Goal: Complete application form

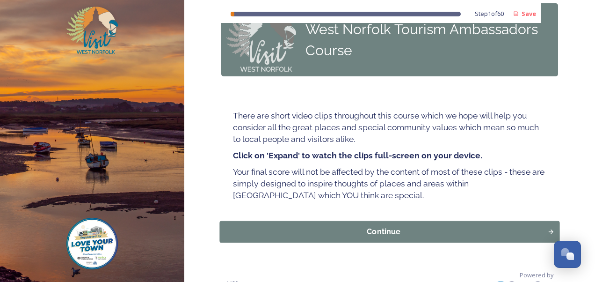
scroll to position [44, 0]
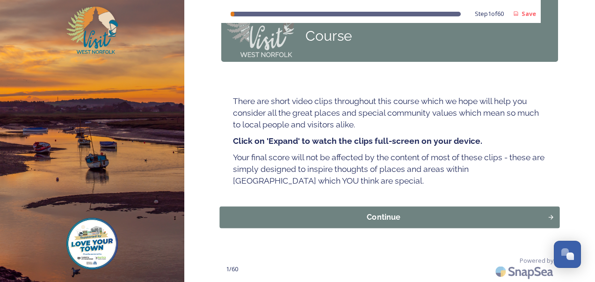
click at [366, 218] on div "Continue" at bounding box center [384, 216] width 318 height 11
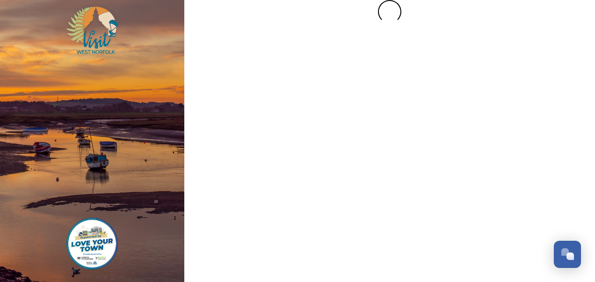
scroll to position [0, 0]
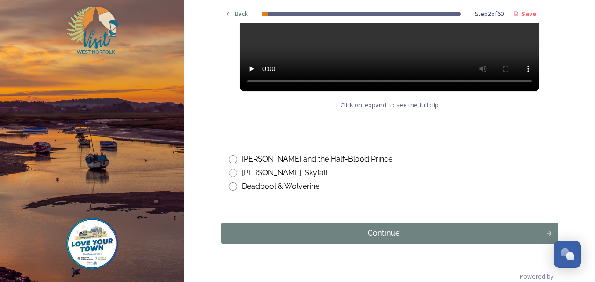
scroll to position [576, 0]
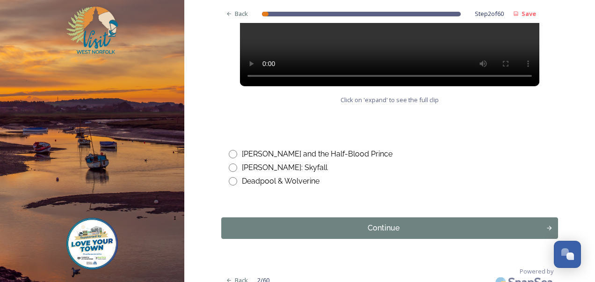
click at [324, 148] on div "[PERSON_NAME] and the Half-Blood Prince" at bounding box center [317, 153] width 151 height 11
radio input "true"
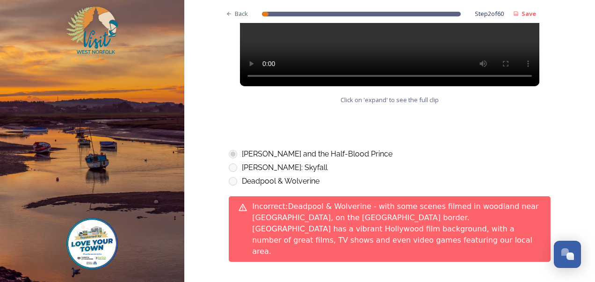
drag, startPoint x: 284, startPoint y: 158, endPoint x: 285, endPoint y: 165, distance: 6.7
click at [283, 162] on div "[PERSON_NAME]: Skyfall" at bounding box center [285, 167] width 86 height 11
click at [285, 175] on div "Deadpool & Wolverine" at bounding box center [281, 180] width 78 height 11
drag, startPoint x: 238, startPoint y: 168, endPoint x: 278, endPoint y: 185, distance: 43.9
click at [237, 175] on div "Deadpool & Wolverine" at bounding box center [390, 180] width 322 height 11
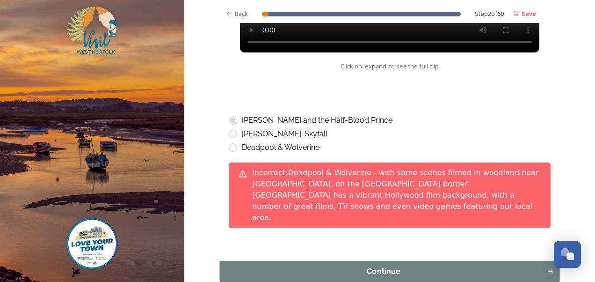
scroll to position [643, 0]
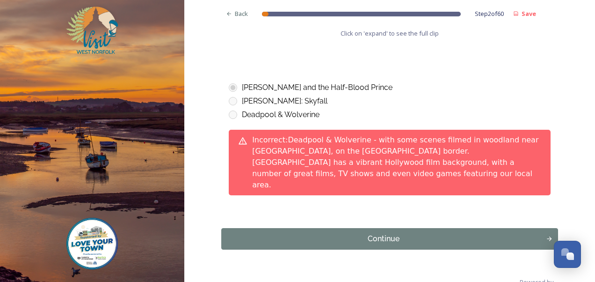
click at [370, 233] on div "Continue" at bounding box center [383, 238] width 315 height 11
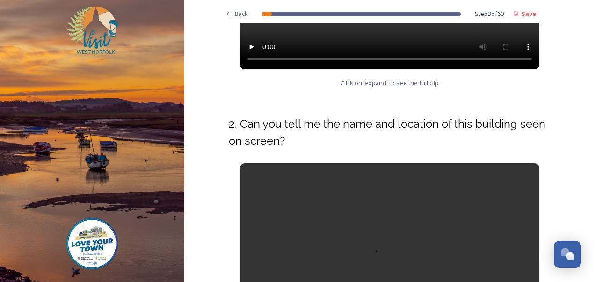
scroll to position [537, 0]
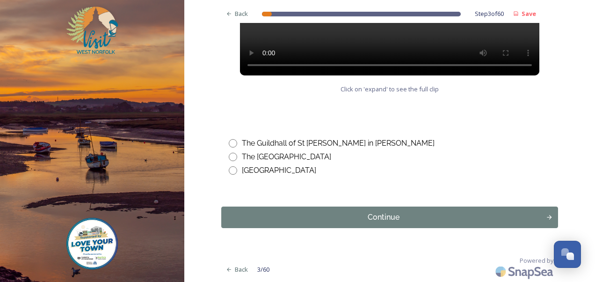
click at [301, 149] on div "The Guildhall of [GEOGRAPHIC_DATA][PERSON_NAME] in [PERSON_NAME] [GEOGRAPHIC_DA…" at bounding box center [389, 150] width 337 height 66
click at [325, 137] on div "The Guildhall of St [PERSON_NAME] in [PERSON_NAME]" at bounding box center [338, 142] width 193 height 11
radio input "true"
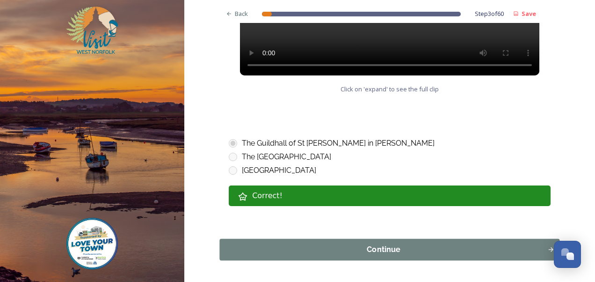
click at [342, 239] on button "Continue" at bounding box center [390, 250] width 340 height 22
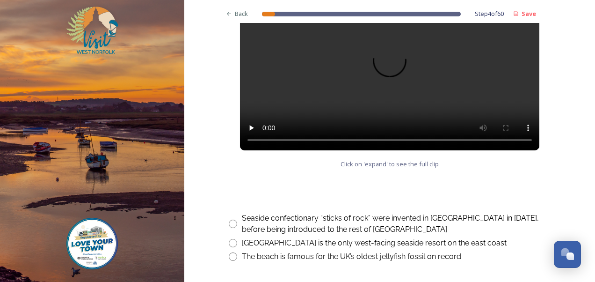
scroll to position [548, 0]
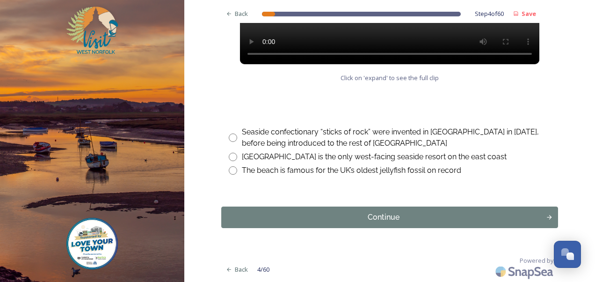
click at [231, 156] on input "radio" at bounding box center [233, 156] width 8 height 8
radio input "true"
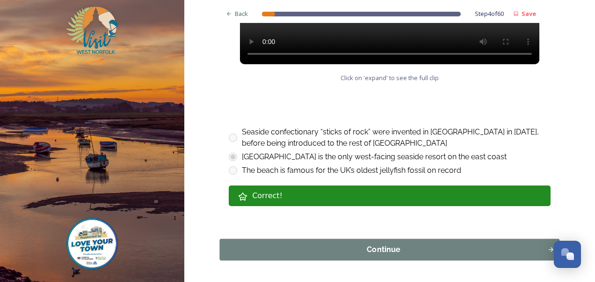
click at [303, 245] on div "Continue" at bounding box center [384, 249] width 318 height 11
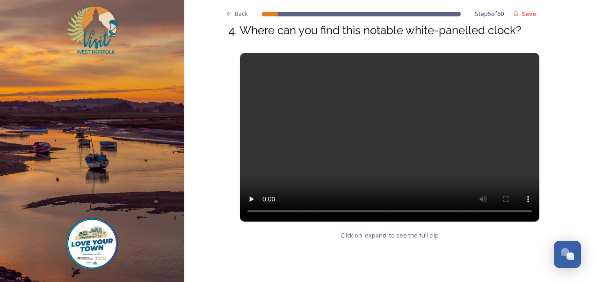
scroll to position [514, 0]
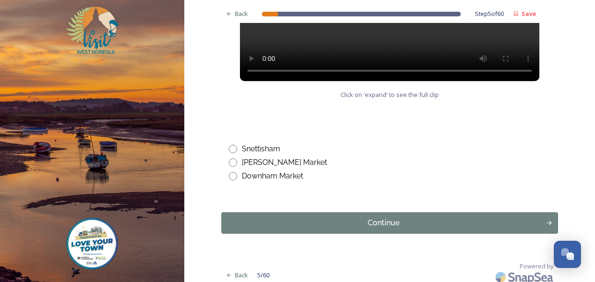
click at [278, 178] on div "Downham Market" at bounding box center [272, 175] width 61 height 11
radio input "true"
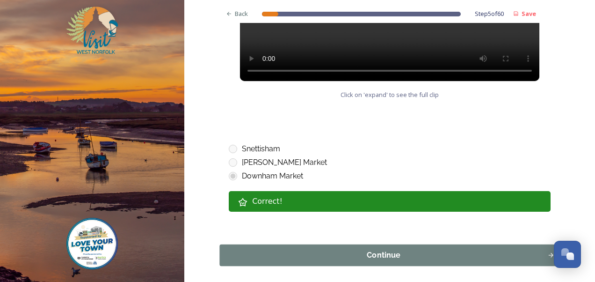
click at [281, 247] on button "Continue" at bounding box center [390, 255] width 340 height 22
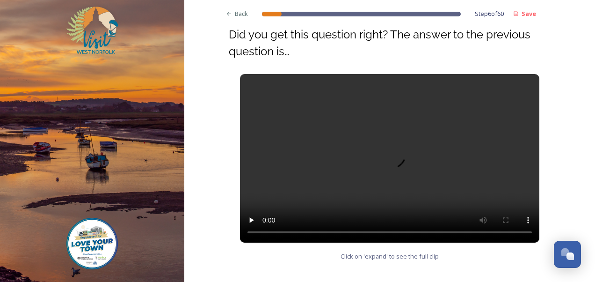
scroll to position [0, 0]
